Goal: Task Accomplishment & Management: Manage account settings

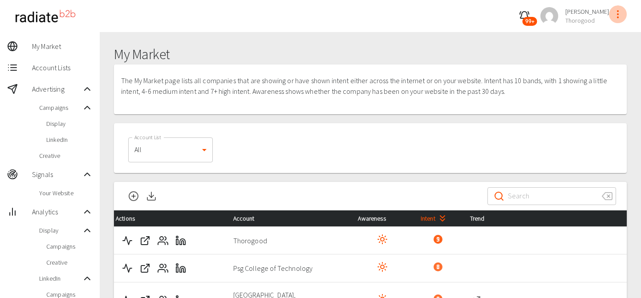
click at [624, 15] on button "profile-menu" at bounding box center [618, 14] width 18 height 18
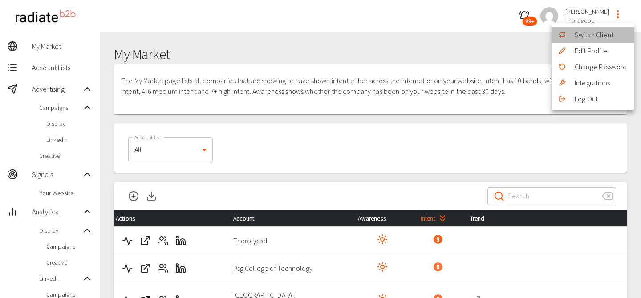
click at [600, 39] on li "Switch Client" at bounding box center [593, 35] width 82 height 16
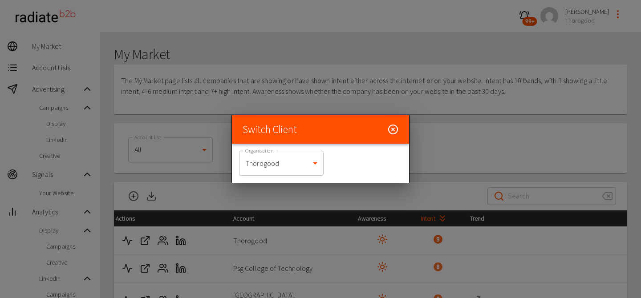
click at [285, 176] on div "Organisation Thorogood 332 Organisation" at bounding box center [320, 163] width 177 height 39
click at [285, 167] on body "99+ [PERSON_NAME] Thorogood My Market Account Lists Advertising Campaigns Displ…" at bounding box center [320, 276] width 641 height 553
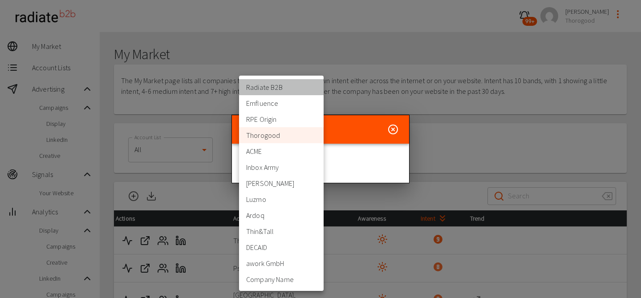
click at [279, 93] on li "Radiate B2B" at bounding box center [281, 87] width 85 height 16
type input "4"
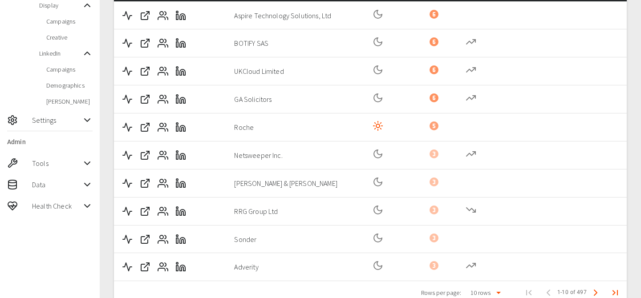
scroll to position [249, 0]
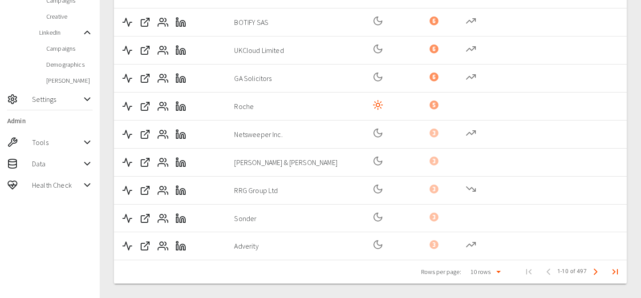
click at [64, 140] on span "Tools" at bounding box center [57, 142] width 50 height 11
click at [58, 176] on span "Data" at bounding box center [57, 180] width 50 height 11
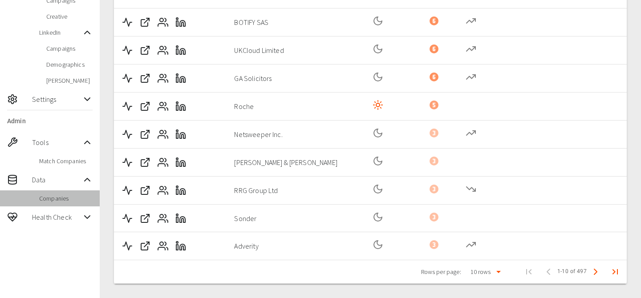
click at [57, 195] on span "Companies" at bounding box center [65, 198] width 53 height 9
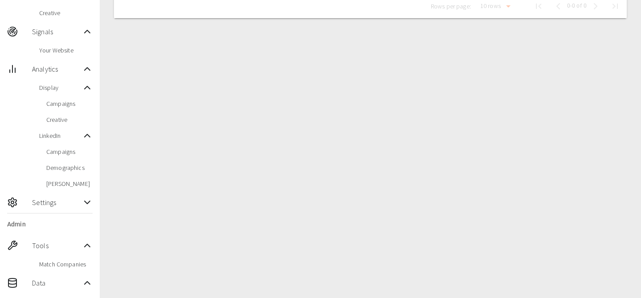
scroll to position [179, 0]
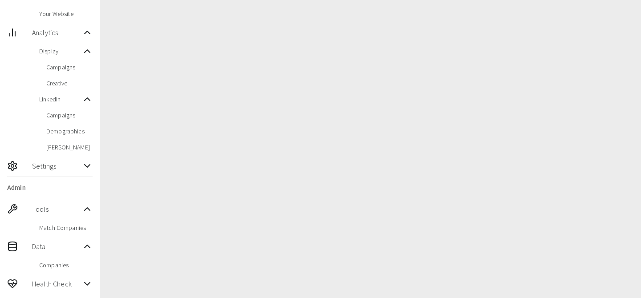
click at [63, 155] on nav "My Market Account Lists Advertising Campaigns Display LinkedIn Creative Signals…" at bounding box center [50, 76] width 100 height 446
click at [63, 165] on span "Settings" at bounding box center [57, 166] width 50 height 11
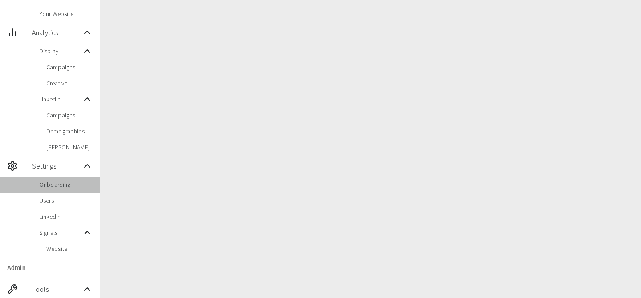
click at [62, 191] on div "Onboarding" at bounding box center [50, 185] width 100 height 16
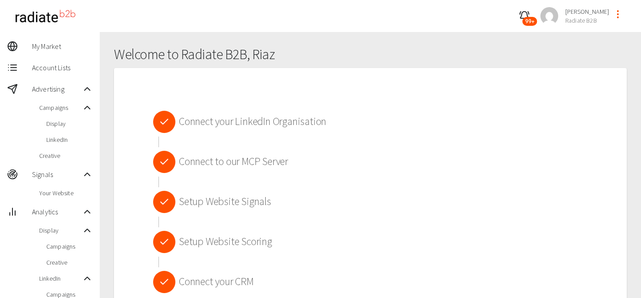
click at [168, 162] on icon at bounding box center [164, 162] width 11 height 11
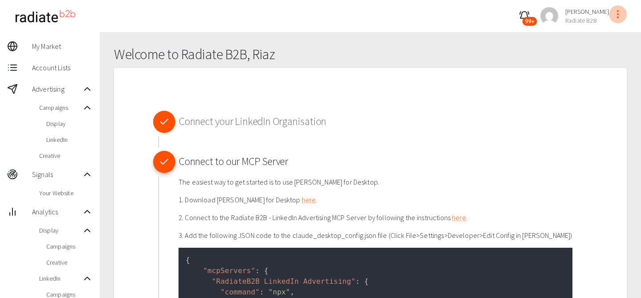
click at [620, 13] on icon "profile-menu" at bounding box center [618, 14] width 11 height 11
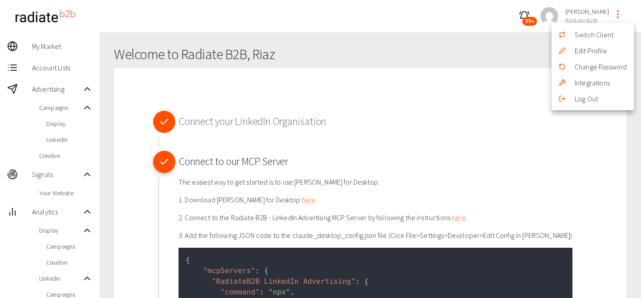
click at [603, 27] on li "Switch Client" at bounding box center [593, 35] width 82 height 16
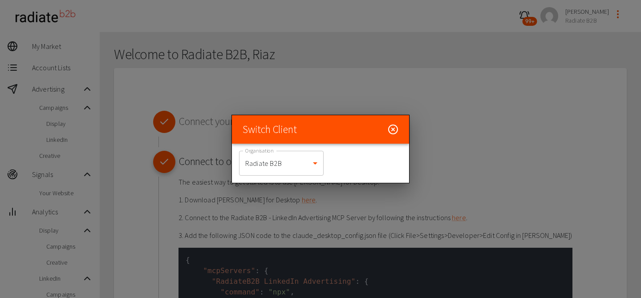
click at [306, 158] on body "99+ [PERSON_NAME] Radiate B2B My Market Account Lists Advertising Campaigns Dis…" at bounding box center [320, 300] width 641 height 600
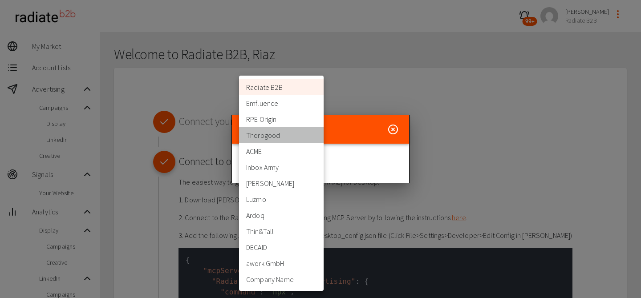
click at [293, 139] on li "Thorogood" at bounding box center [281, 135] width 85 height 16
type input "332"
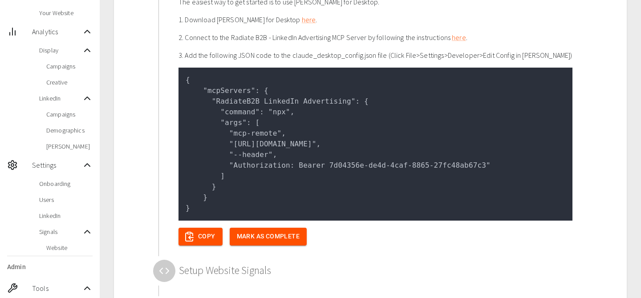
scroll to position [181, 0]
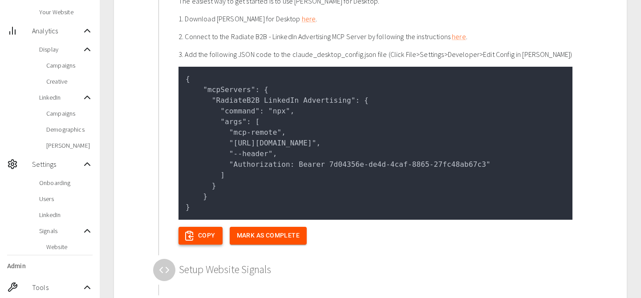
click at [209, 232] on button "Copy" at bounding box center [201, 236] width 44 height 18
